Goal: Transaction & Acquisition: Purchase product/service

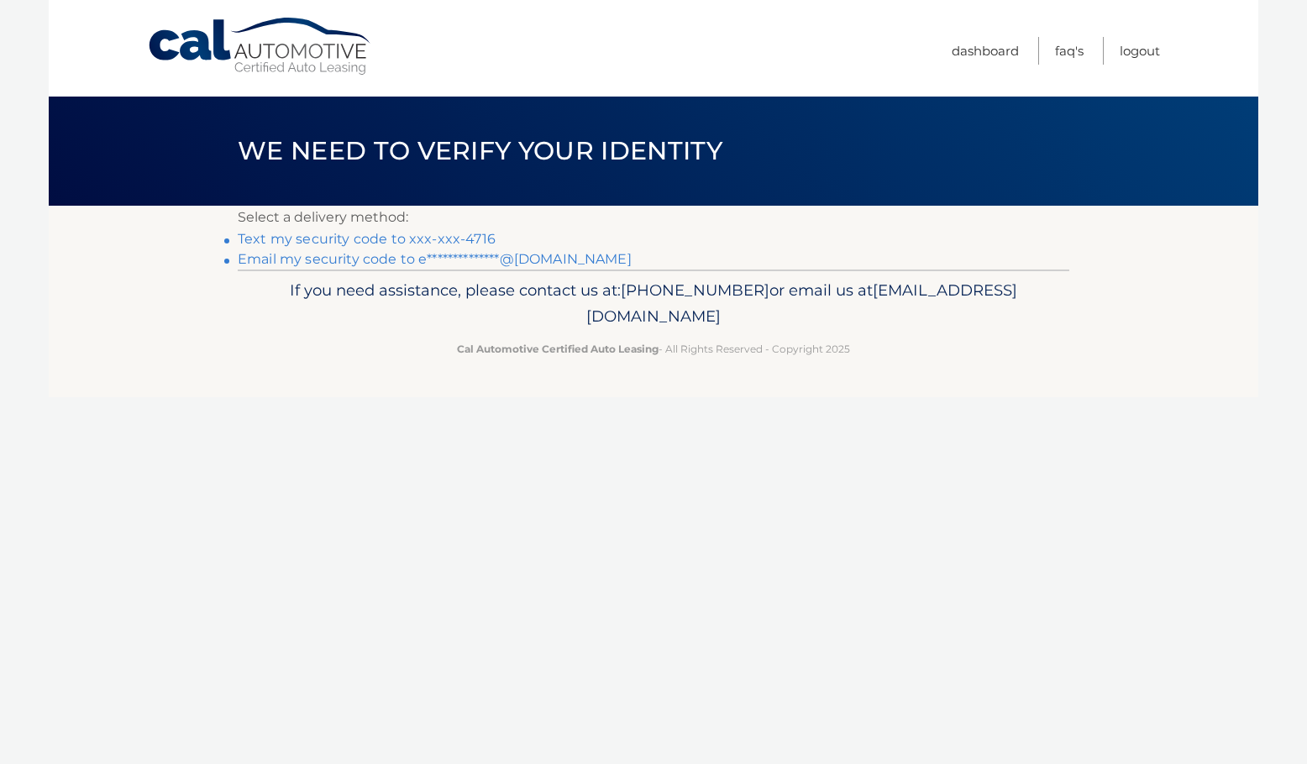
click at [438, 240] on link "Text my security code to xxx-xxx-4716" at bounding box center [367, 239] width 258 height 16
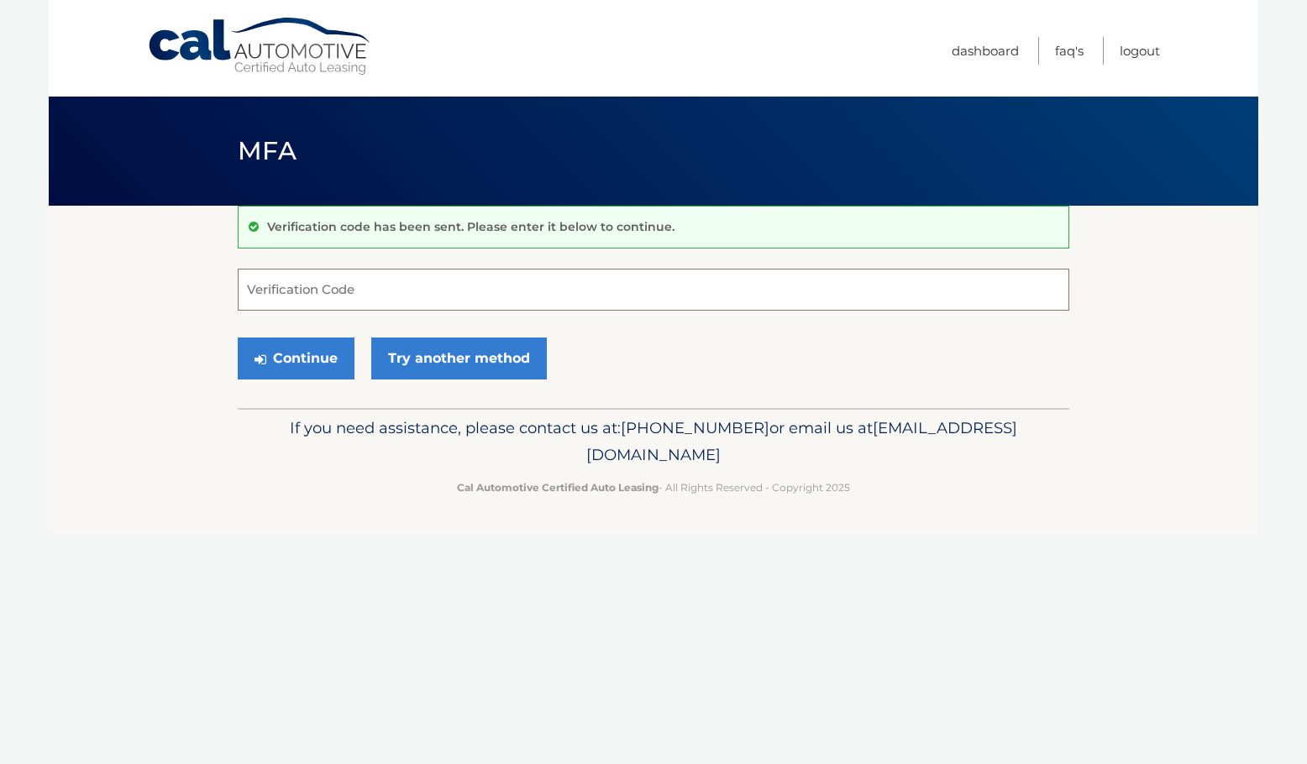
click at [367, 287] on input "Verification Code" at bounding box center [654, 290] width 832 height 42
click at [364, 287] on input "Verification Code" at bounding box center [654, 290] width 832 height 42
type input "661070"
click at [334, 361] on button "Continue" at bounding box center [296, 359] width 117 height 42
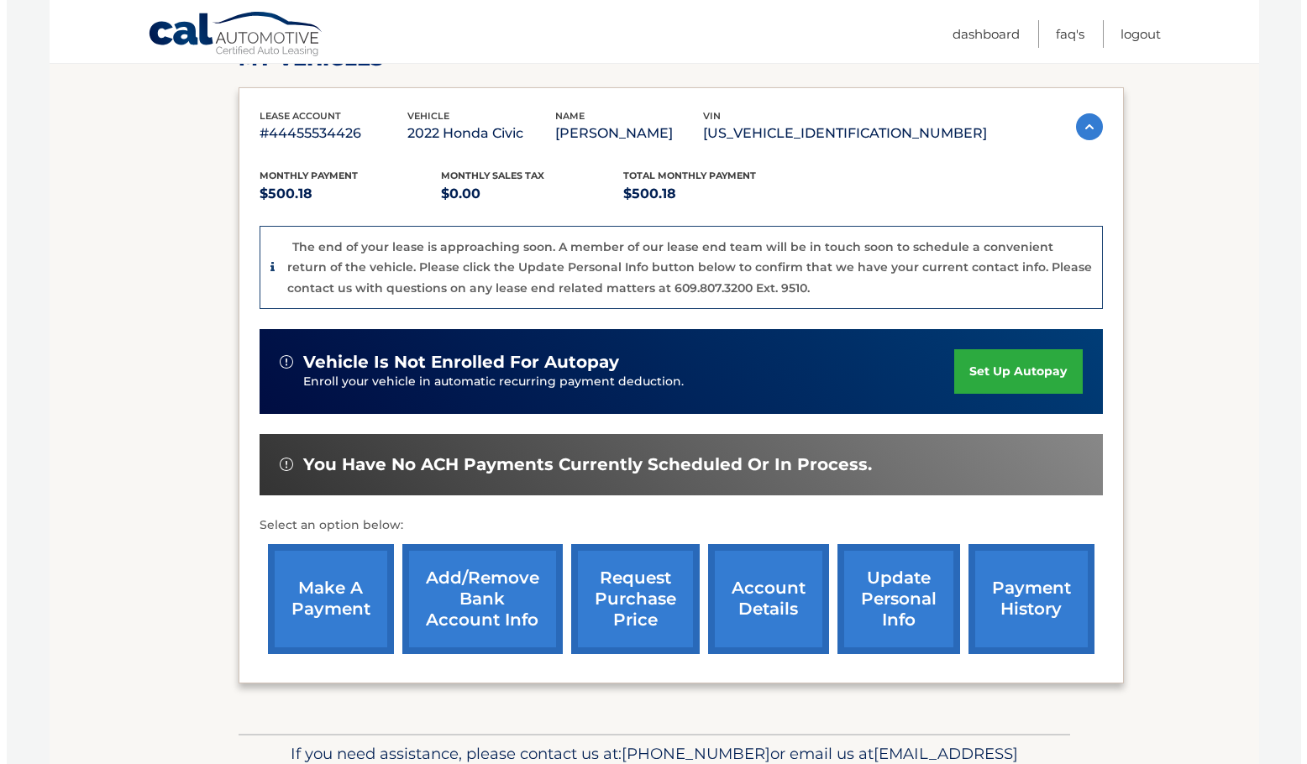
scroll to position [358, 0]
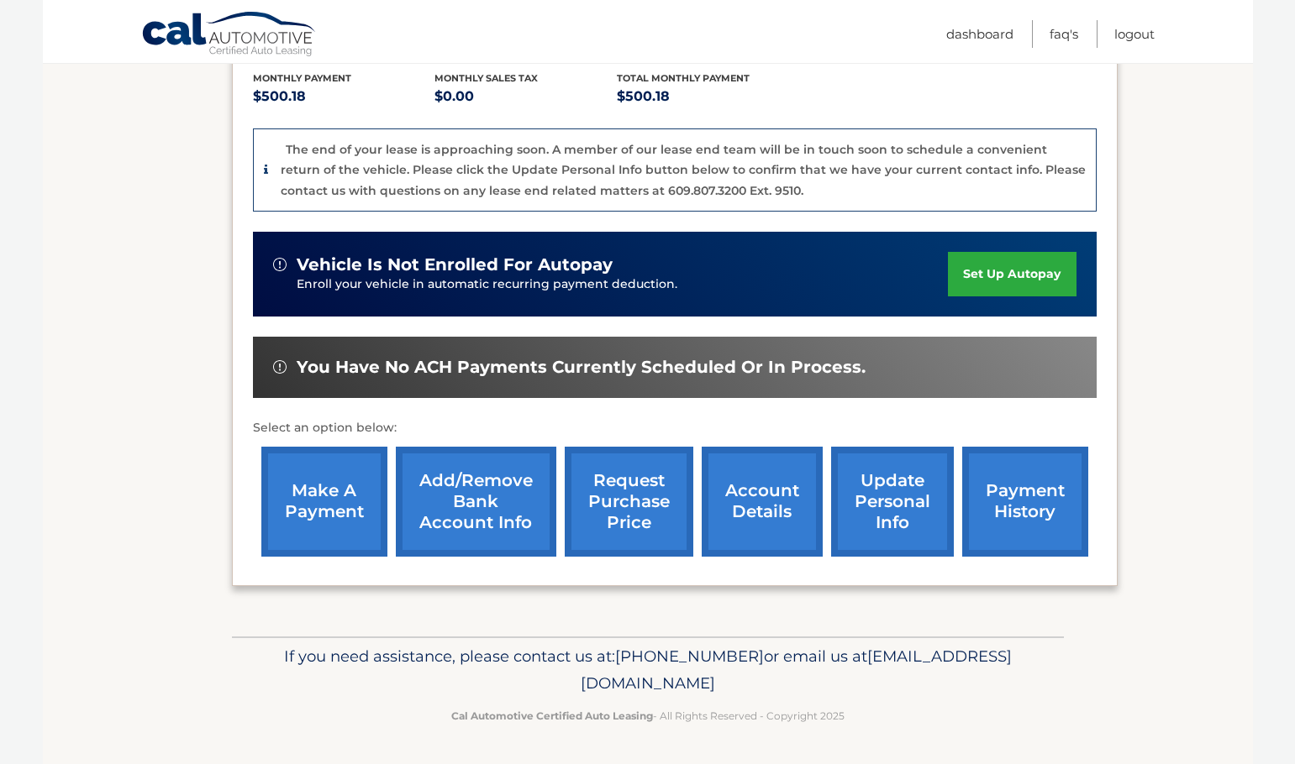
click at [656, 500] on link "request purchase price" at bounding box center [629, 502] width 129 height 110
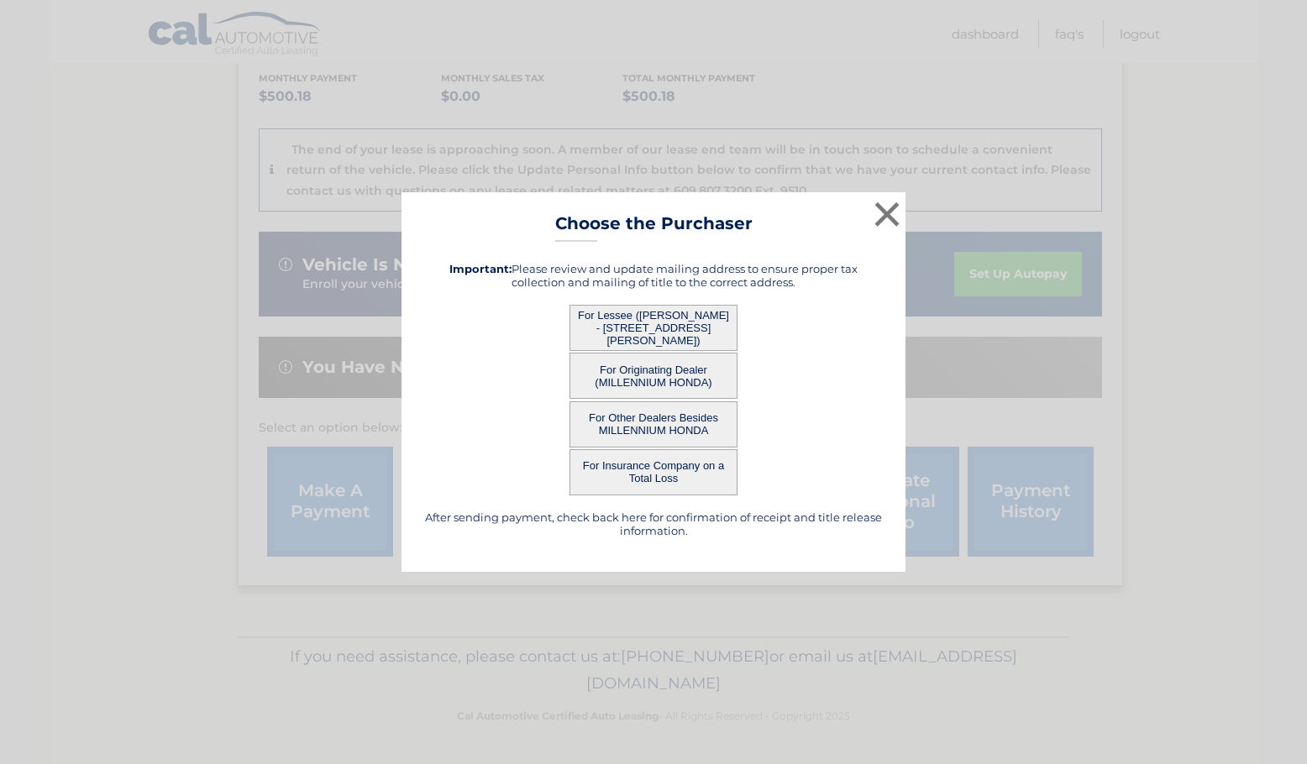
click at [664, 312] on button "For Lessee ([PERSON_NAME] - [STREET_ADDRESS][PERSON_NAME])" at bounding box center [654, 328] width 168 height 46
click at [654, 328] on button "For Lessee ([PERSON_NAME] - [STREET_ADDRESS][PERSON_NAME])" at bounding box center [654, 328] width 168 height 46
click at [646, 320] on button "For Lessee ([PERSON_NAME] - [STREET_ADDRESS][PERSON_NAME])" at bounding box center [654, 328] width 168 height 46
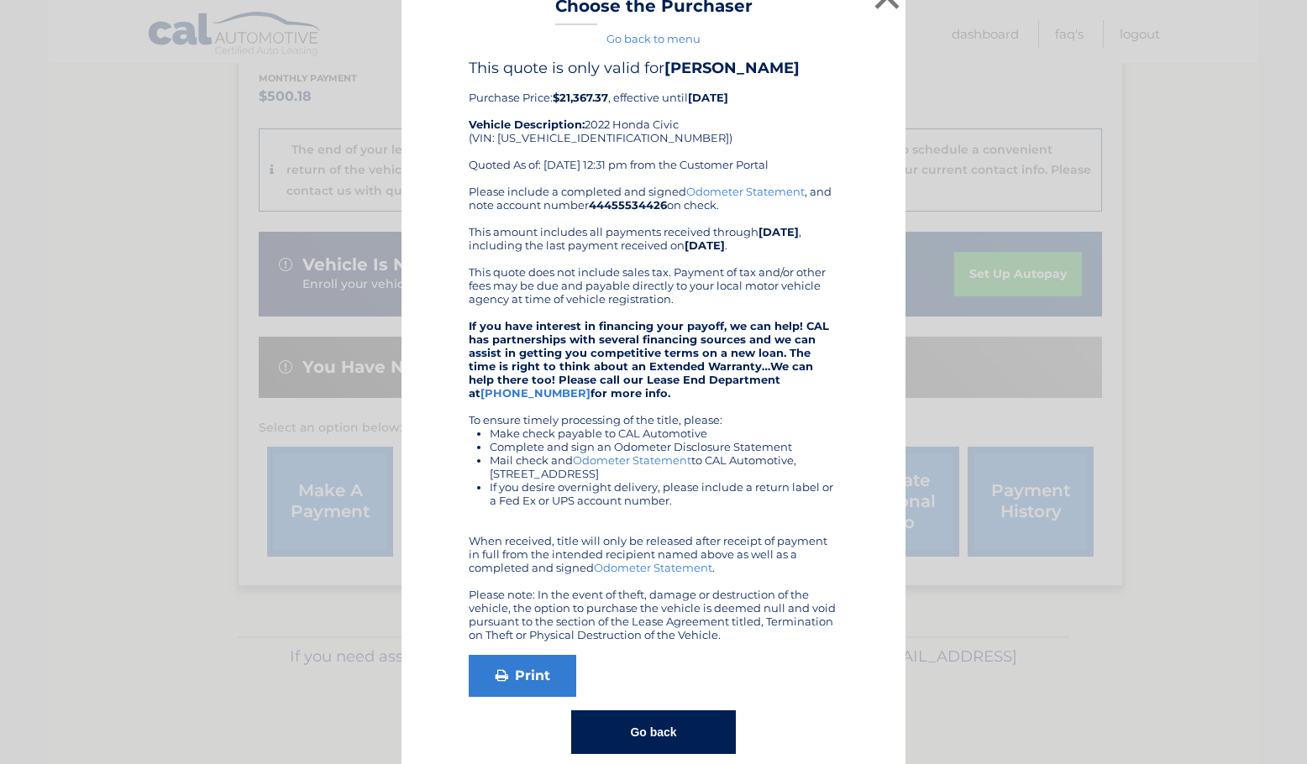
scroll to position [50, 0]
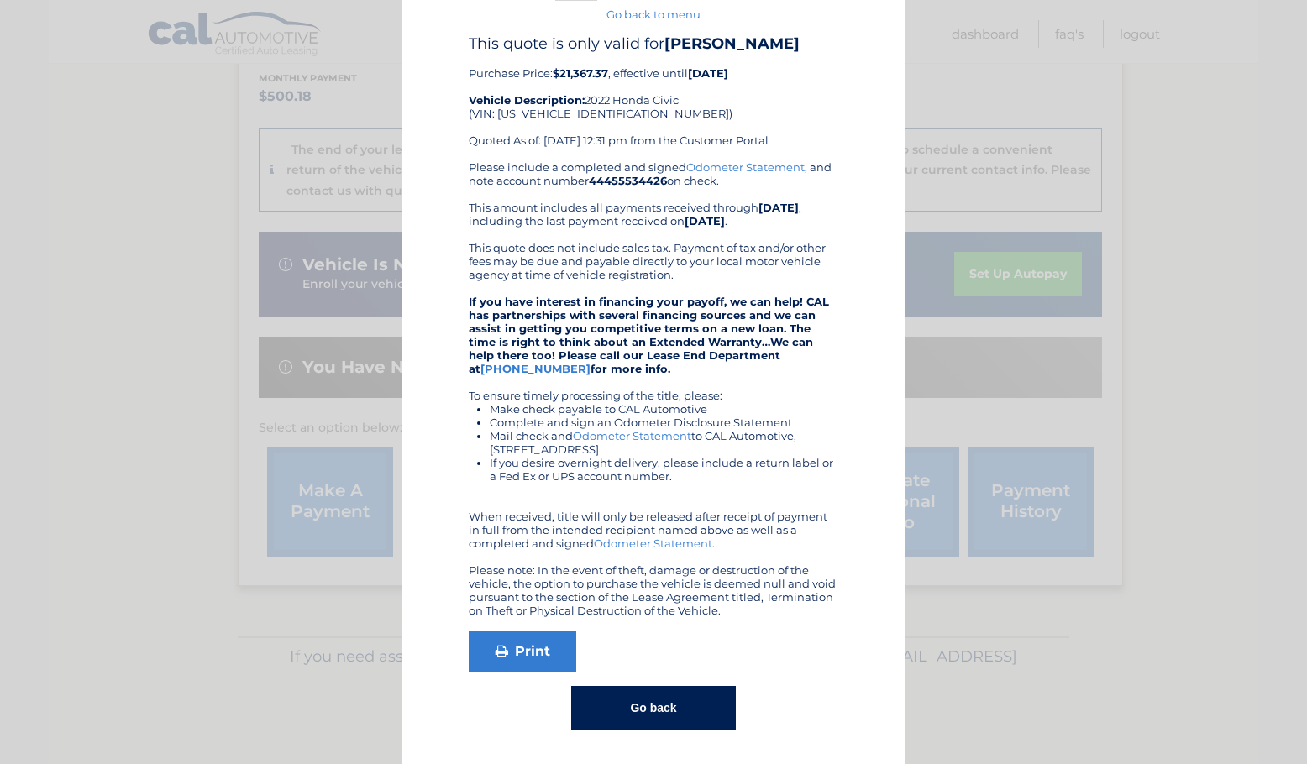
click at [679, 730] on div "× Choose the Purchaser Go back to menu After sending payment, check back here f…" at bounding box center [654, 357] width 504 height 814
click at [678, 717] on button "Go back" at bounding box center [653, 708] width 164 height 44
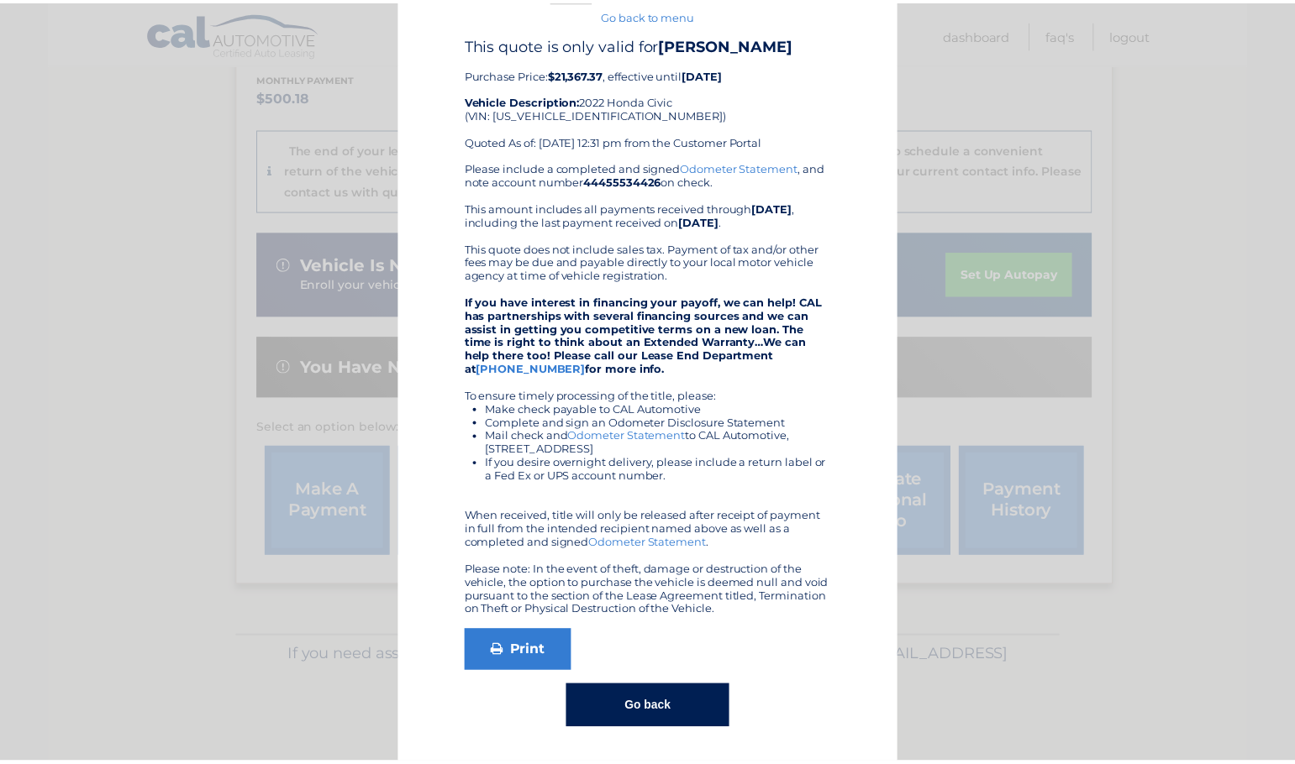
scroll to position [0, 0]
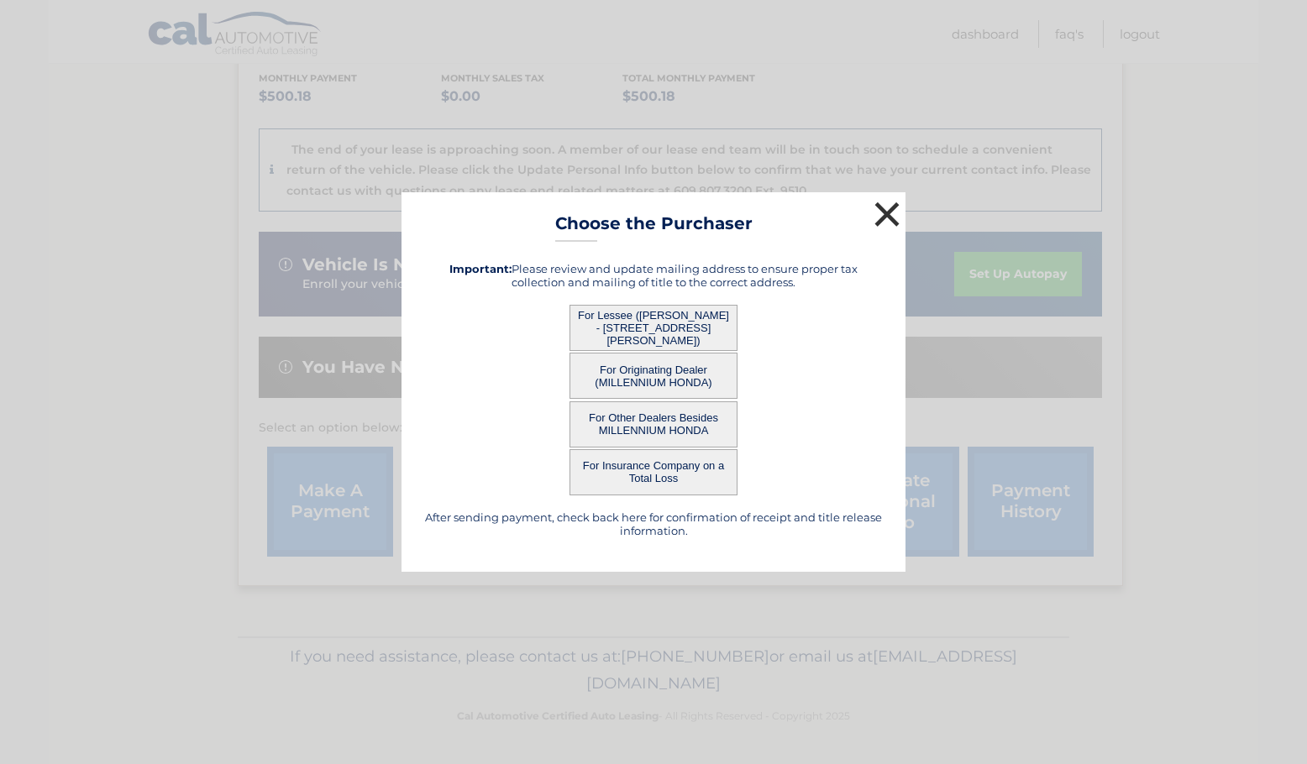
click at [893, 216] on button "×" at bounding box center [887, 214] width 34 height 34
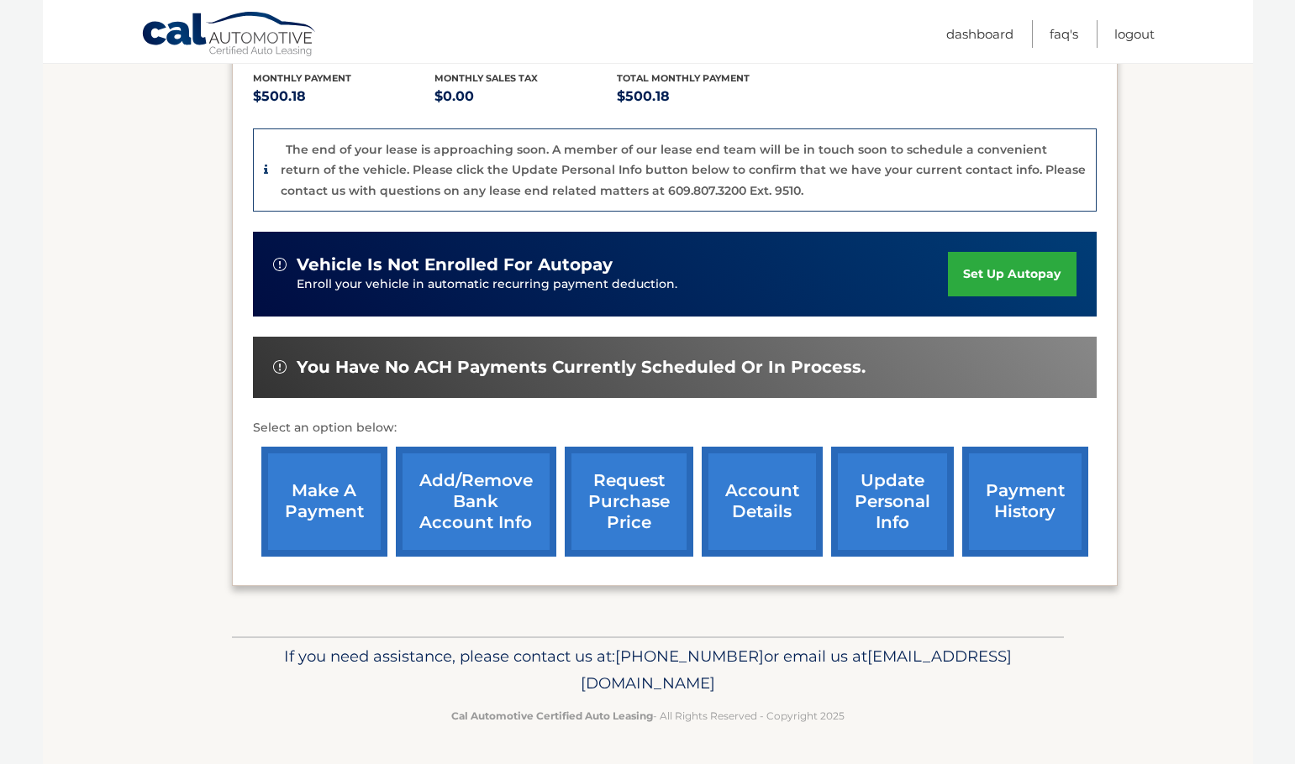
scroll to position [190, 0]
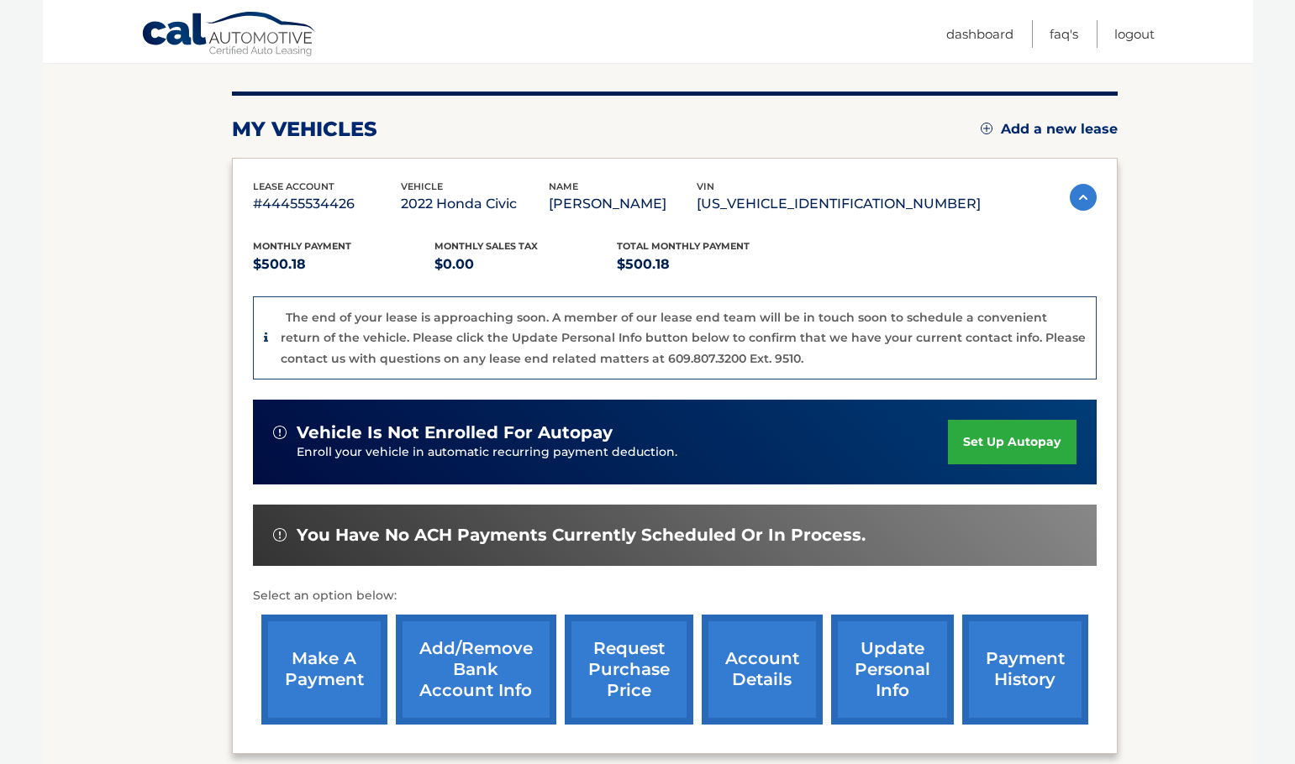
click at [325, 206] on p "#44455534426" at bounding box center [327, 204] width 148 height 24
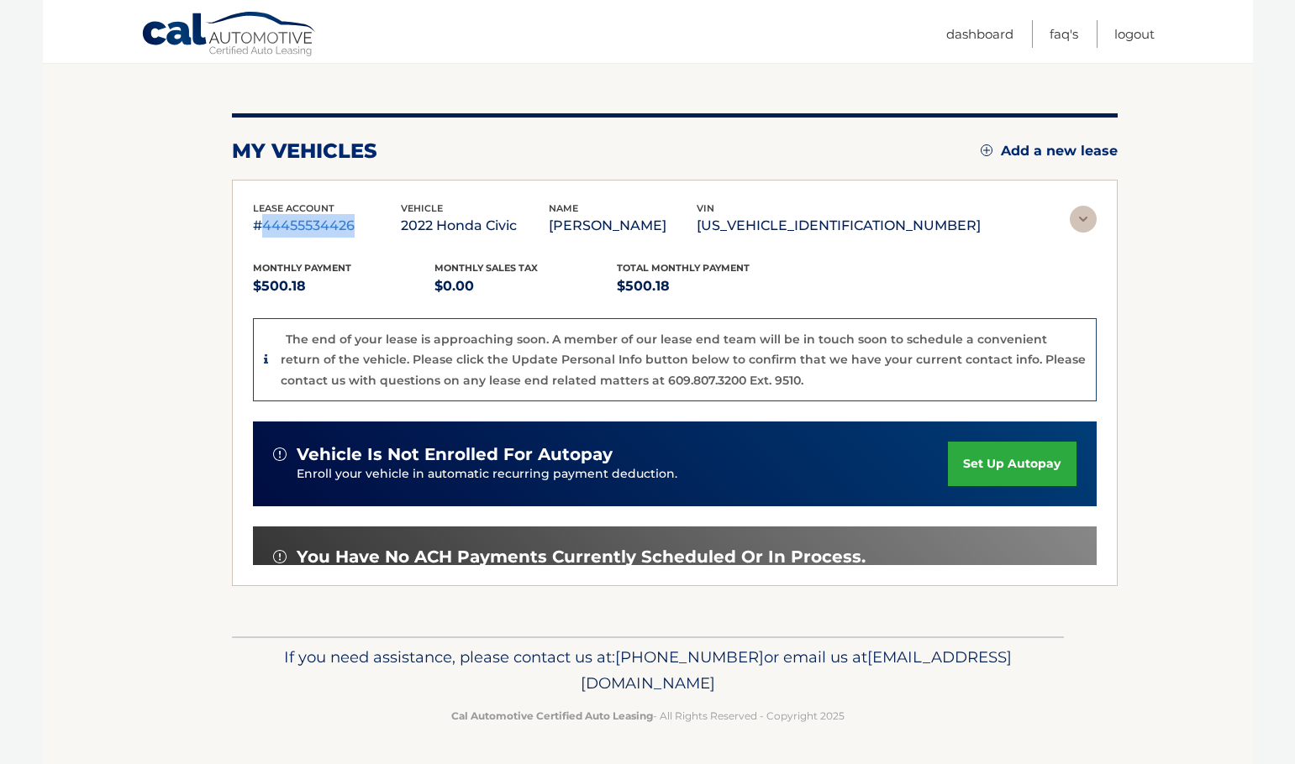
click at [324, 206] on div "my vehicles Add a new lease lease account #44455534426 vehicle 2022 Honda Civic…" at bounding box center [674, 349] width 885 height 473
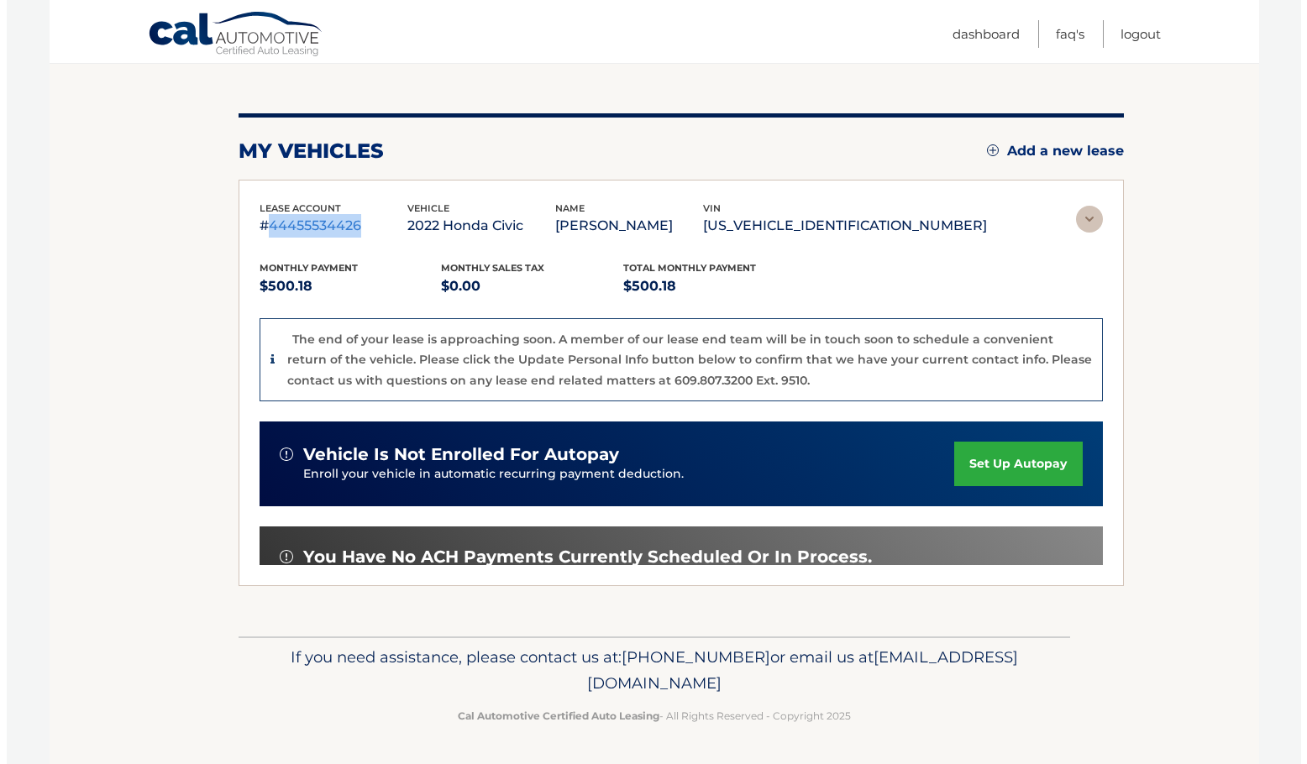
scroll to position [0, 0]
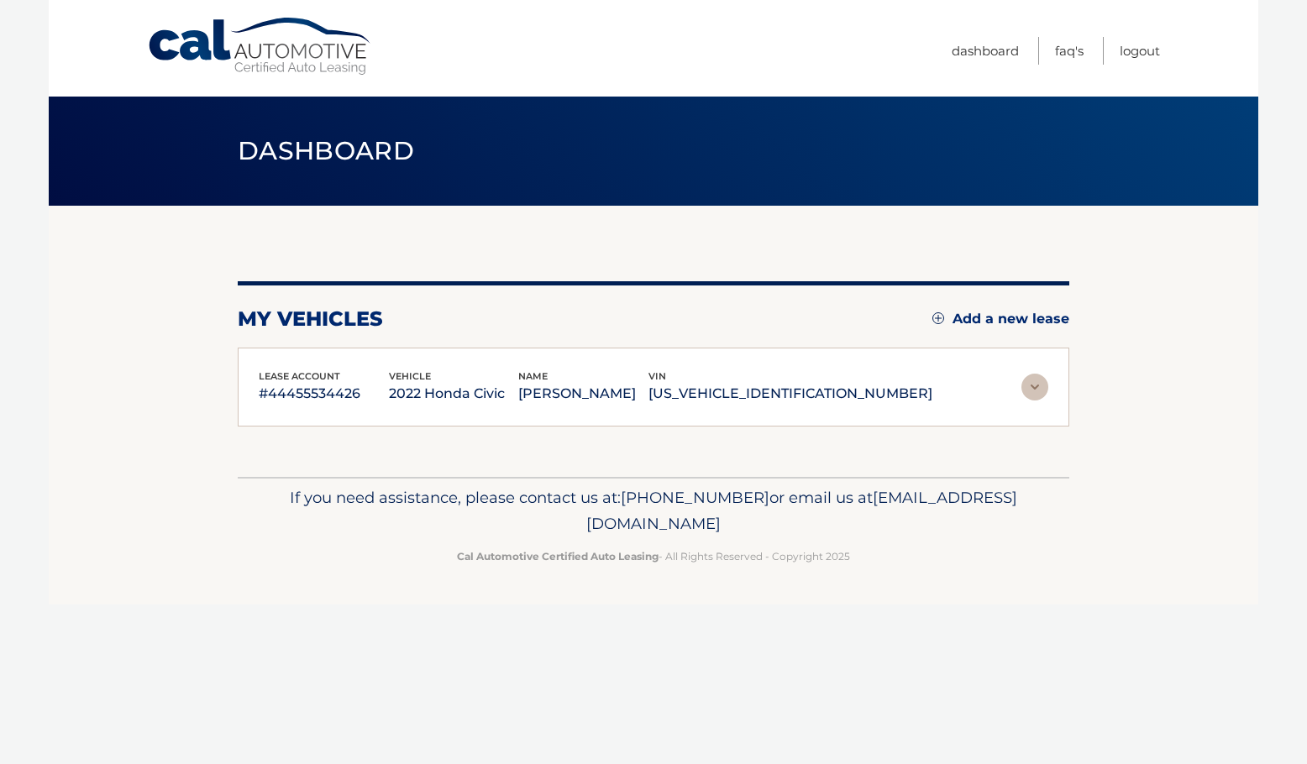
click at [832, 397] on p "[US_VEHICLE_IDENTIFICATION_NUMBER]" at bounding box center [791, 394] width 284 height 24
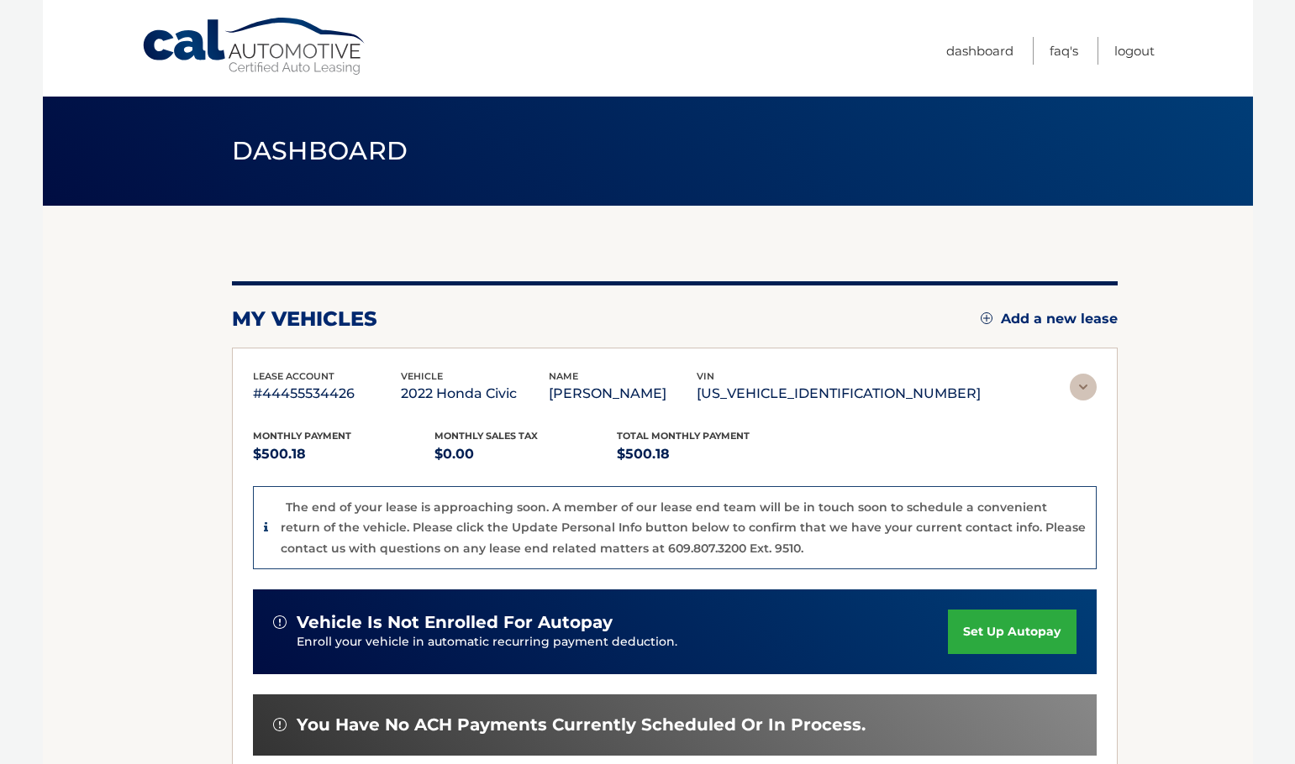
copy p "[US_VEHICLE_IDENTIFICATION_NUMBER]"
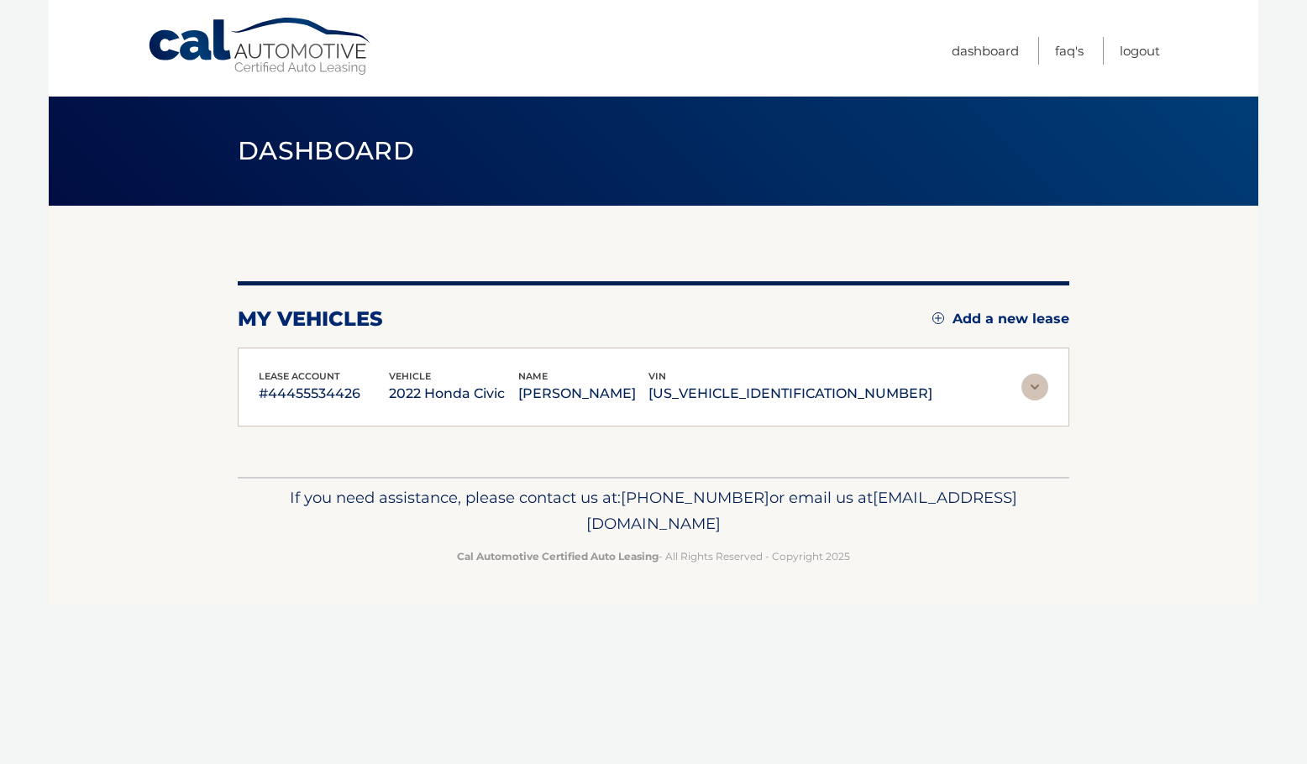
click at [199, 407] on section "my vehicles Add a new lease lease account #44455534426 vehicle 2022 Honda Civic…" at bounding box center [654, 341] width 1210 height 271
